Goal: Obtain resource: Obtain resource

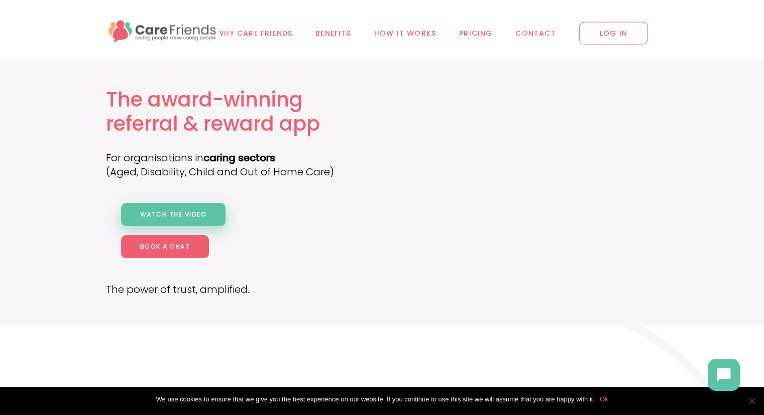
click at [195, 217] on span "Watch the video" at bounding box center [173, 214] width 67 height 9
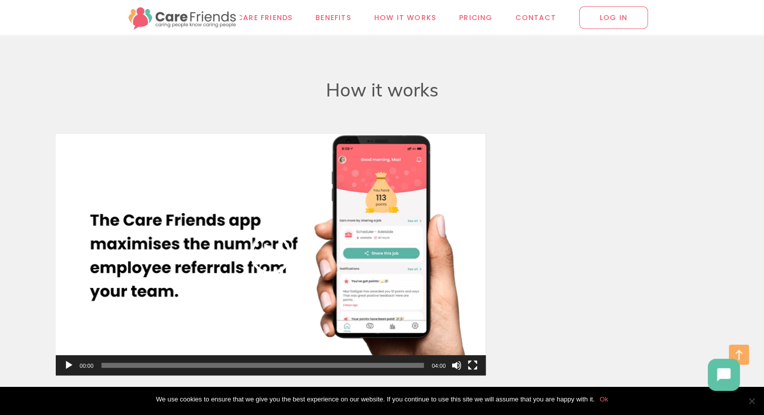
scroll to position [4289, 0]
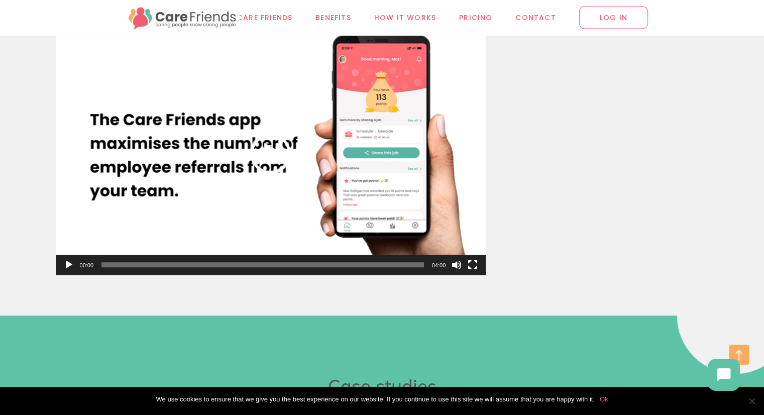
click at [263, 153] on div "Play" at bounding box center [271, 154] width 40 height 40
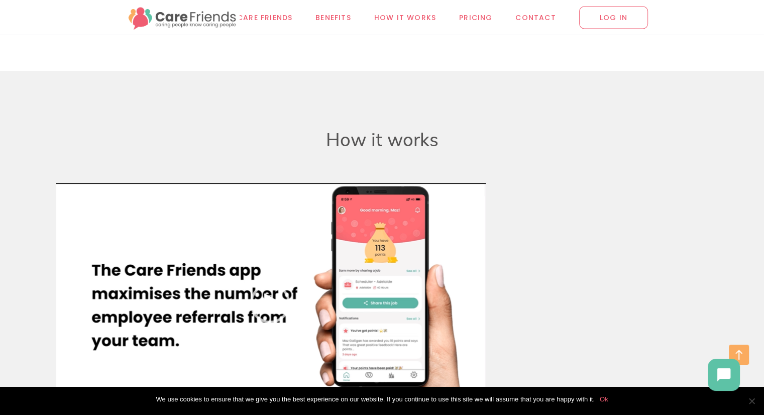
scroll to position [4189, 0]
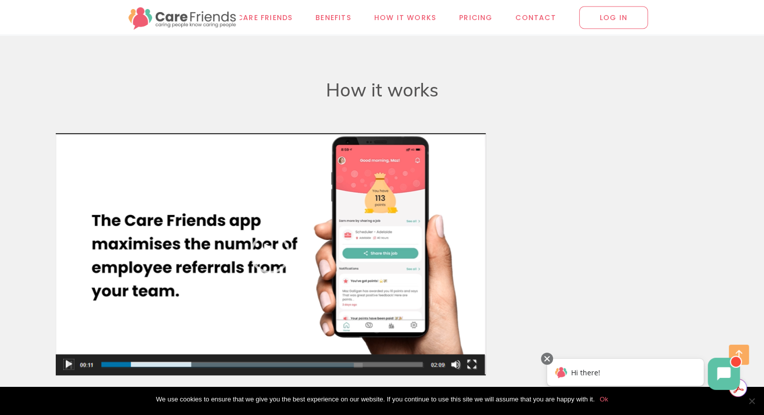
click at [726, 375] on icon at bounding box center [724, 374] width 14 height 14
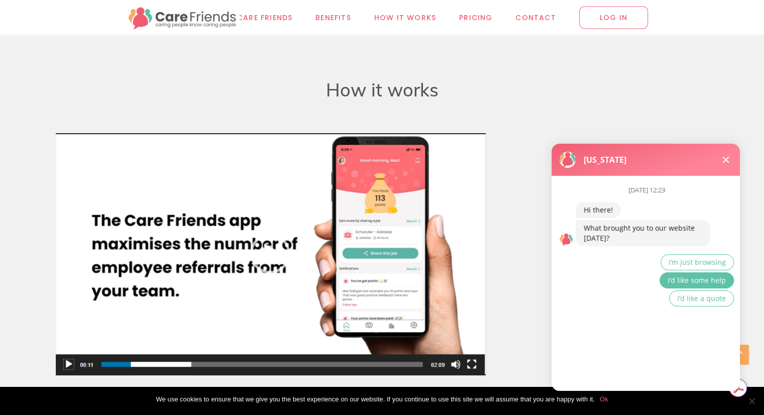
click at [693, 278] on span "I’d like some help" at bounding box center [697, 280] width 58 height 10
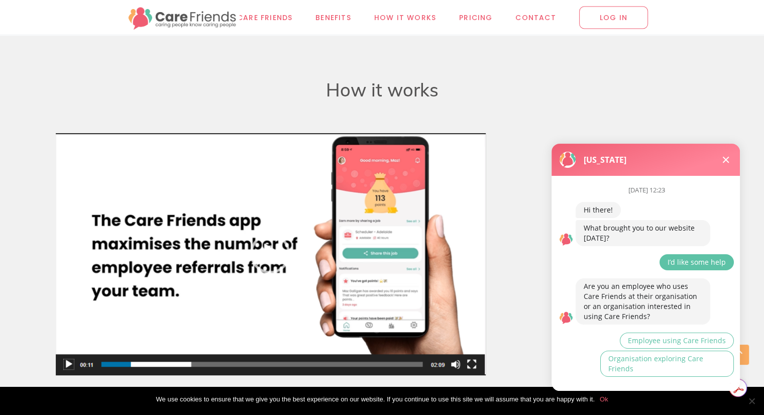
scroll to position [11, 0]
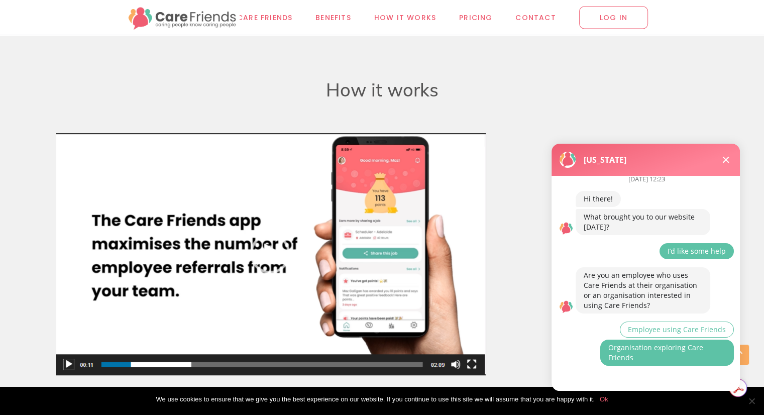
click at [670, 356] on button "Organisation exploring Care Friends" at bounding box center [667, 353] width 134 height 26
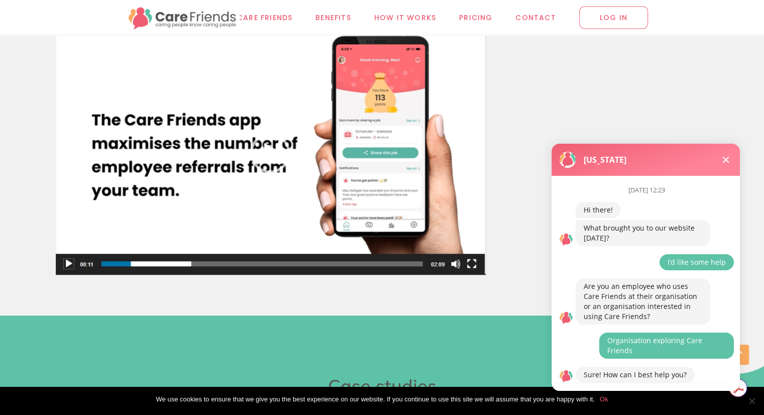
scroll to position [85, 0]
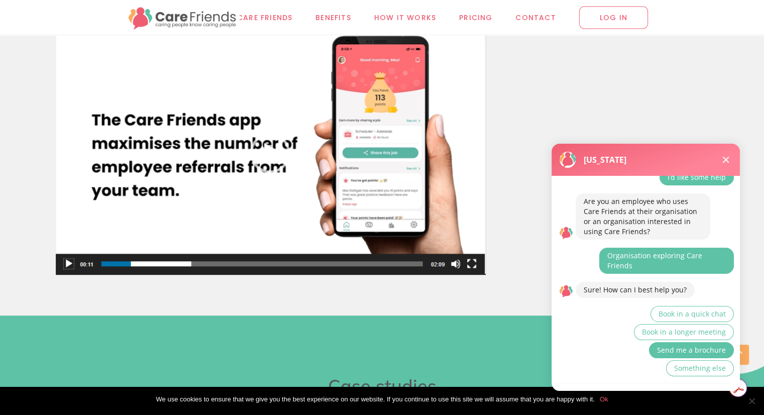
click at [688, 345] on span "Send me a brochure" at bounding box center [691, 350] width 69 height 10
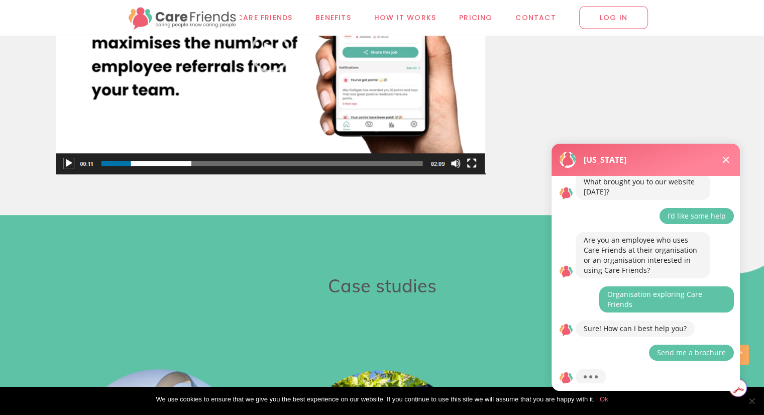
scroll to position [70, 0]
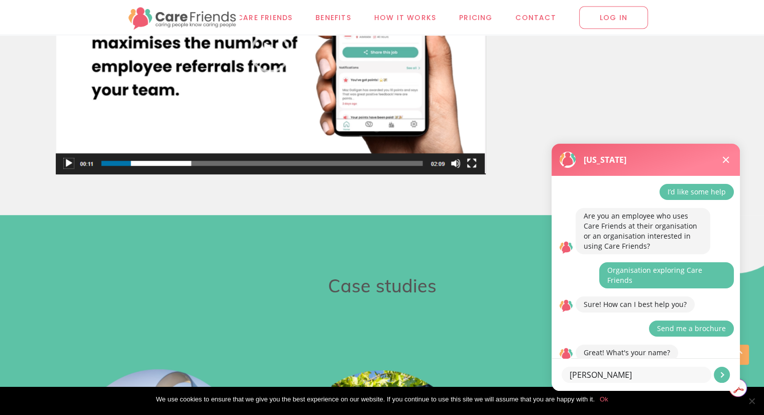
type textarea "[PERSON_NAME]"
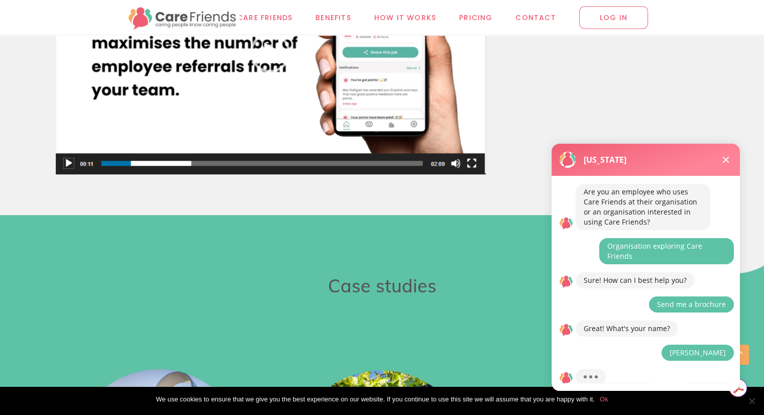
scroll to position [129, 0]
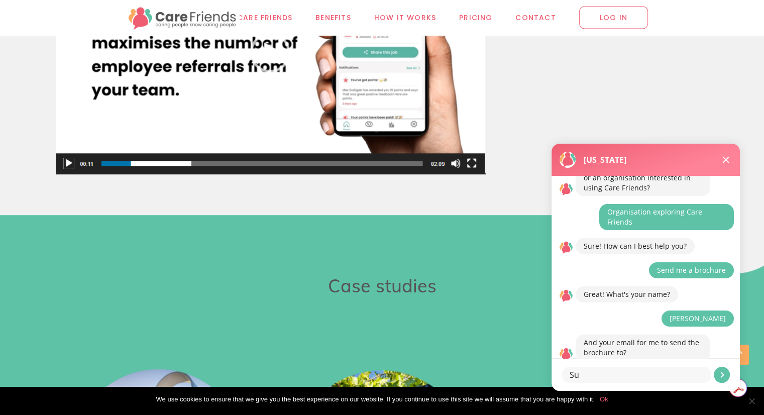
type textarea "S"
type textarea "[EMAIL_ADDRESS][DOMAIN_NAME]"
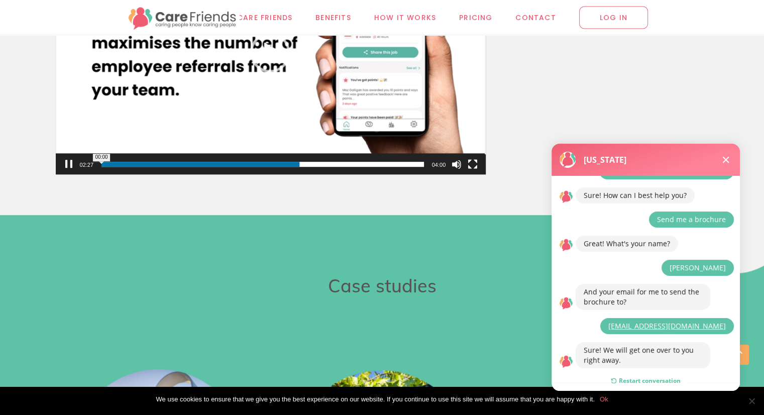
scroll to position [4289, 0]
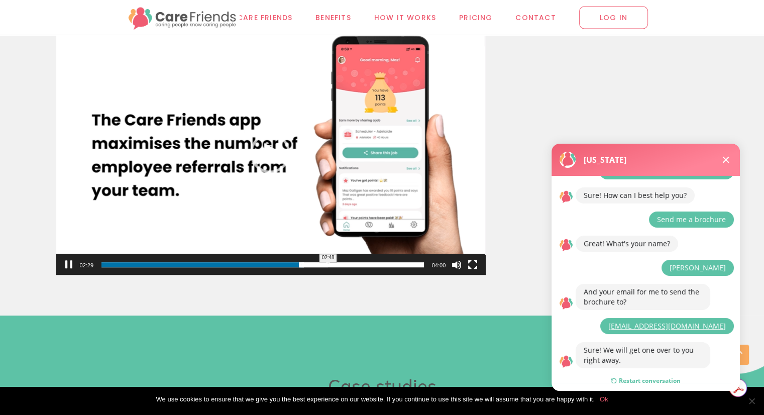
click at [328, 263] on span "02:48" at bounding box center [262, 264] width 323 height 5
click at [381, 267] on div "03:24" at bounding box center [262, 265] width 323 height 20
click at [288, 158] on video "[URL][DOMAIN_NAME]" at bounding box center [271, 154] width 431 height 242
click at [738, 157] on div "[US_STATE]" at bounding box center [646, 160] width 188 height 32
click at [728, 160] on button at bounding box center [726, 160] width 12 height 12
